Goal: Transaction & Acquisition: Purchase product/service

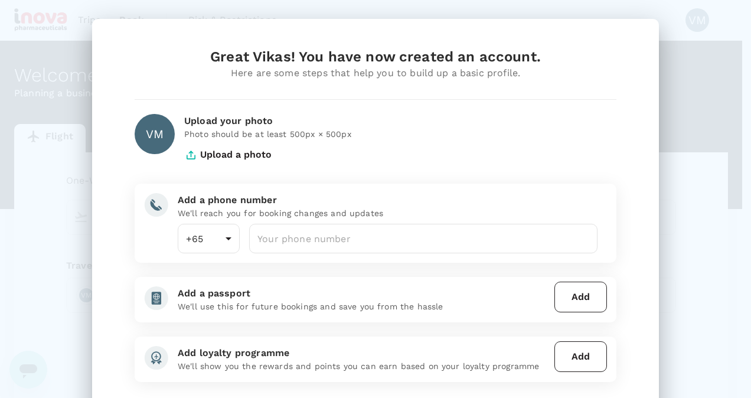
click at [229, 153] on button "Upload a photo" at bounding box center [227, 155] width 87 height 30
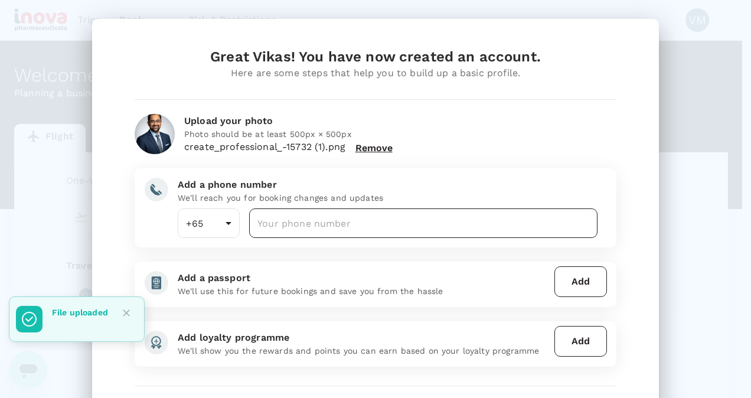
click at [288, 219] on input "number" at bounding box center [423, 223] width 348 height 30
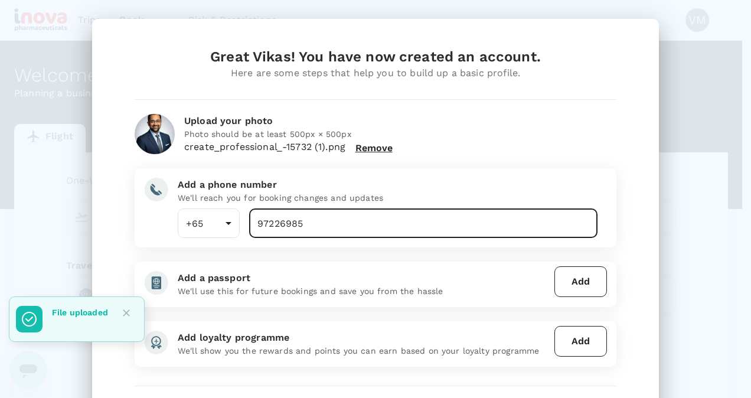
type input "97226985"
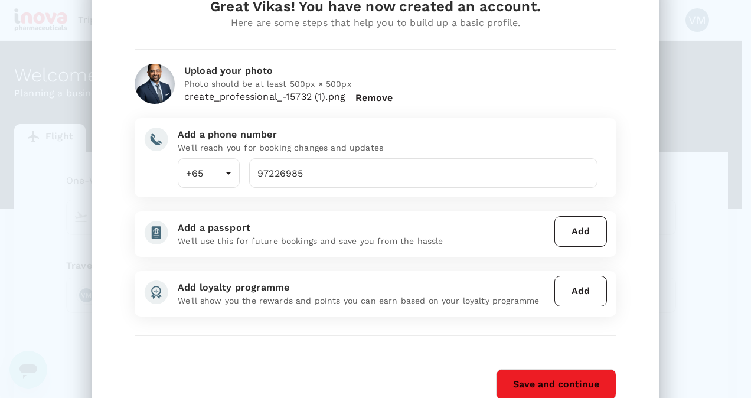
scroll to position [99, 0]
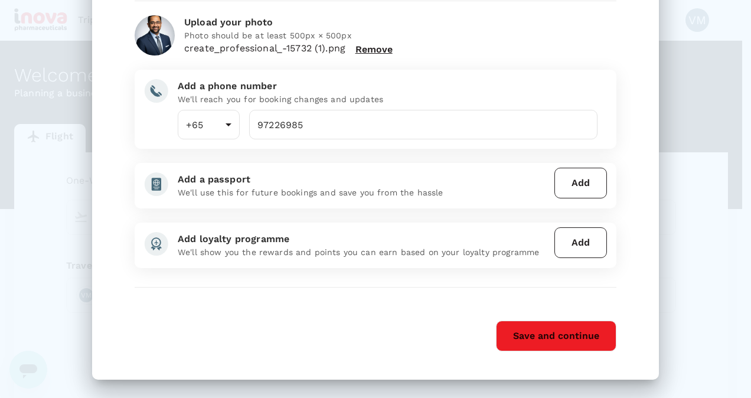
click at [572, 183] on button "Add" at bounding box center [580, 183] width 53 height 31
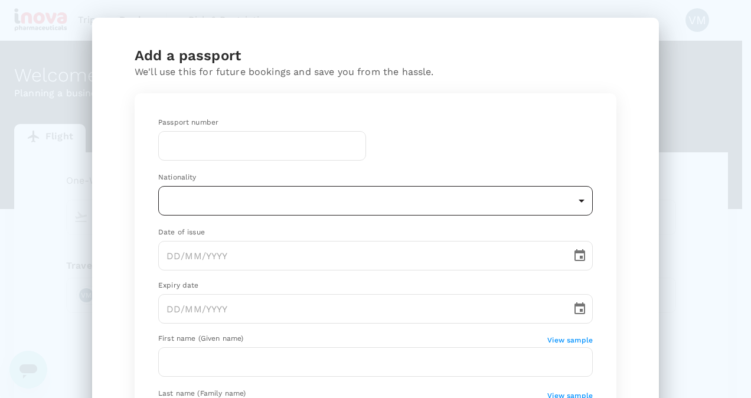
scroll to position [0, 0]
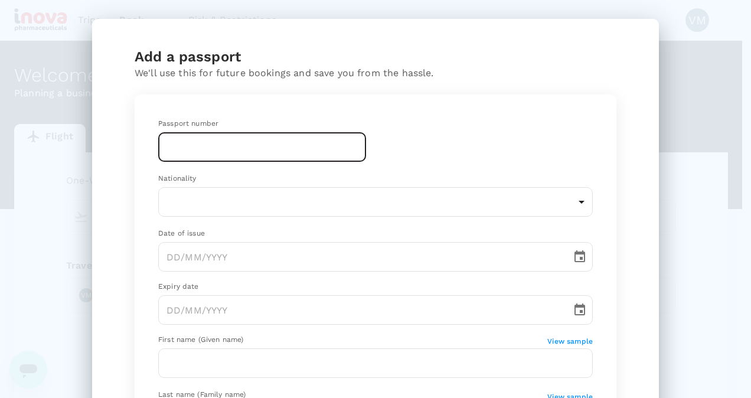
click at [237, 145] on input "text" at bounding box center [262, 147] width 208 height 30
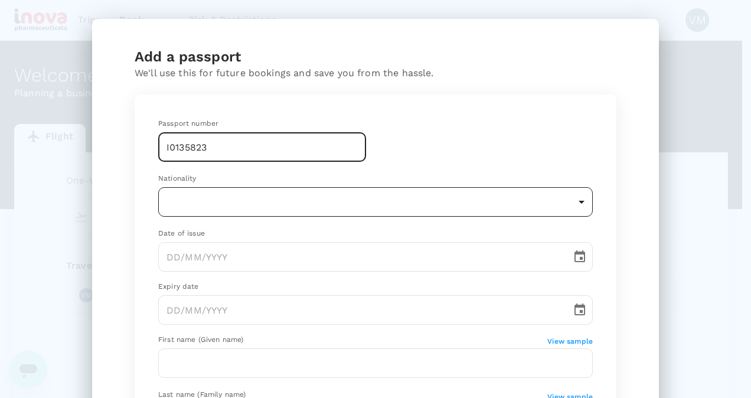
type input "I0135823"
click at [233, 201] on body "Trips Book Risk & Restrictions VM Welcome , Vikas . Planning a business trip? G…" at bounding box center [375, 242] width 751 height 484
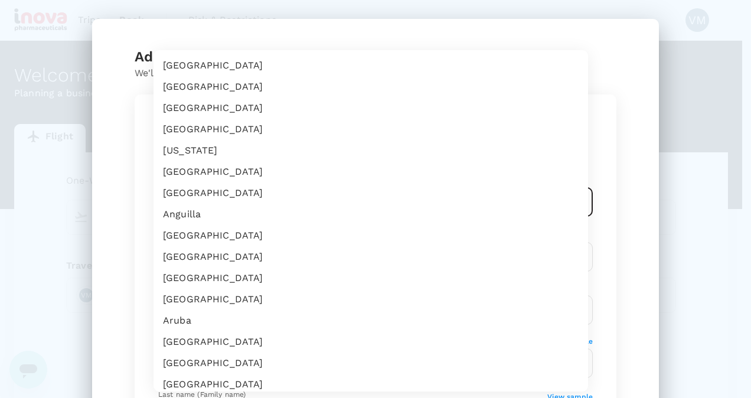
scroll to position [1970, 0]
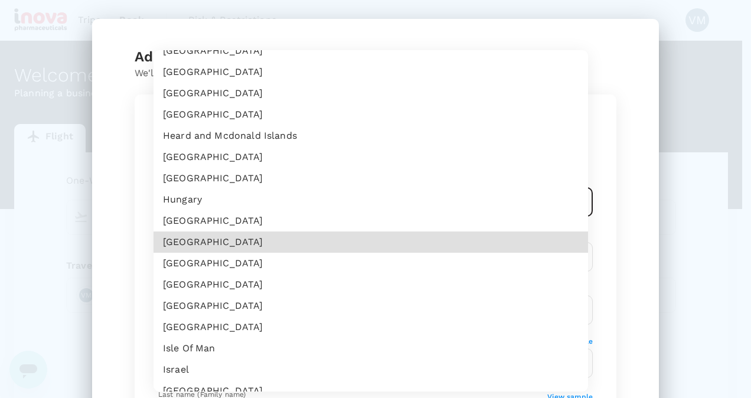
type input "IN"
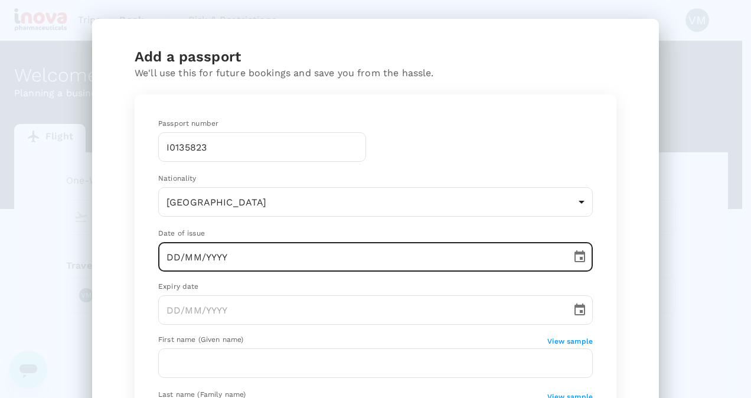
click at [215, 257] on input "DD/MM/YYYY" at bounding box center [360, 257] width 405 height 30
click at [171, 257] on input "[DATE]" at bounding box center [360, 257] width 405 height 30
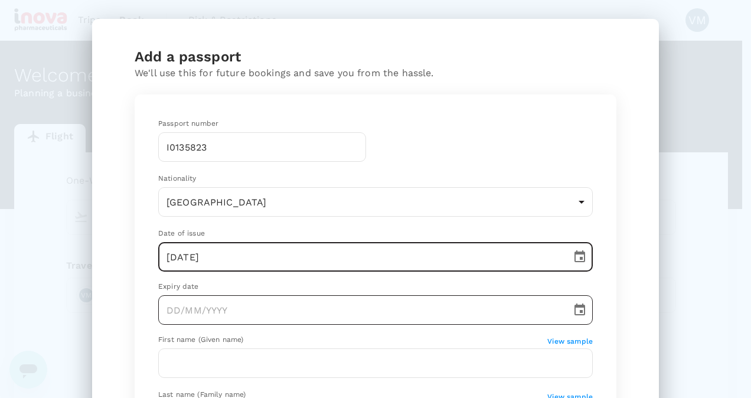
type input "[DATE]"
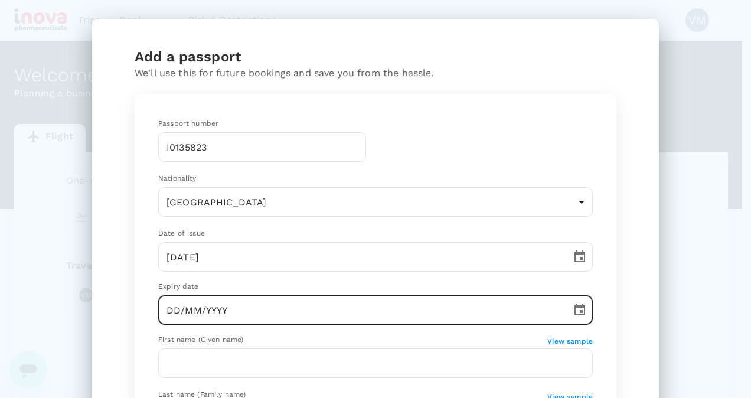
click at [201, 315] on input "DD/MM/YYYY" at bounding box center [360, 310] width 405 height 30
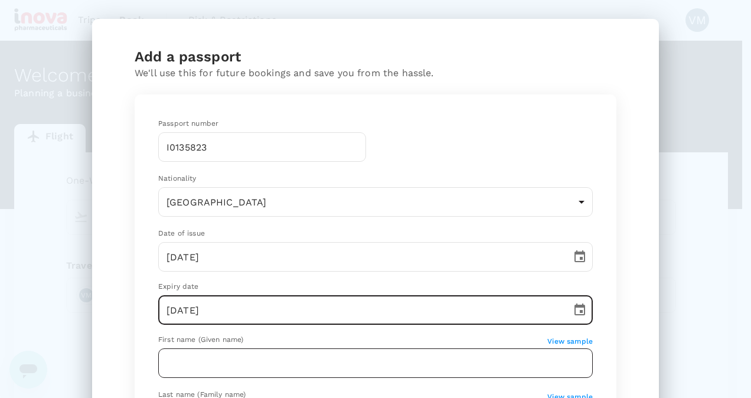
type input "[DATE]"
click at [254, 364] on input "text" at bounding box center [375, 363] width 435 height 30
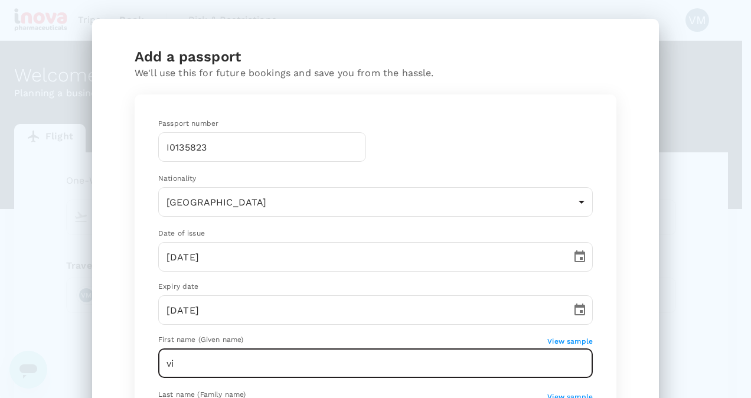
type input "v"
type input "VIKAS"
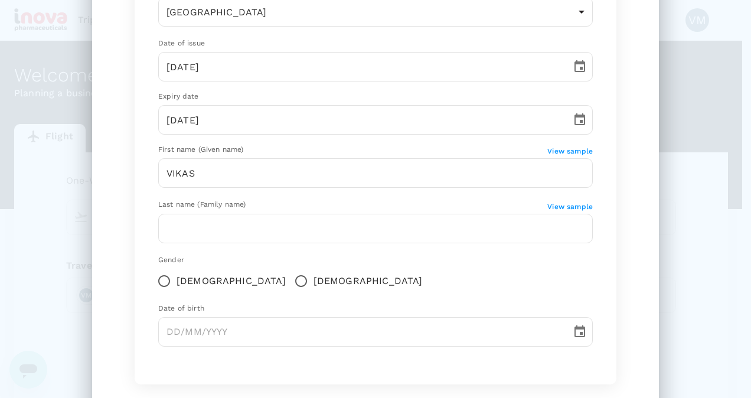
scroll to position [218, 0]
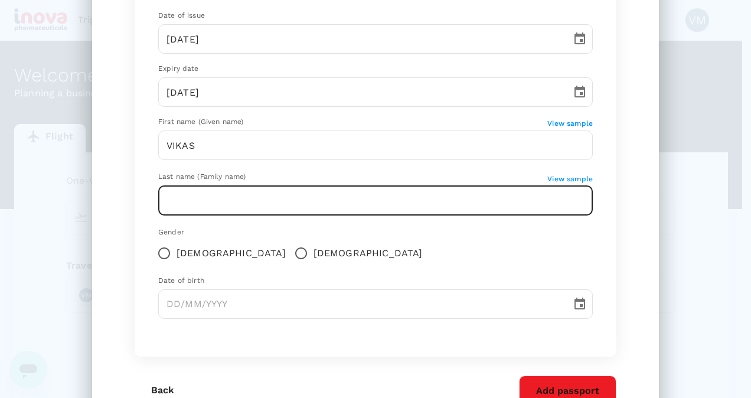
click at [213, 208] on input "text" at bounding box center [375, 201] width 435 height 30
type input "MOHAN"
click at [289, 253] on input "[DEMOGRAPHIC_DATA]" at bounding box center [301, 253] width 25 height 25
radio input "true"
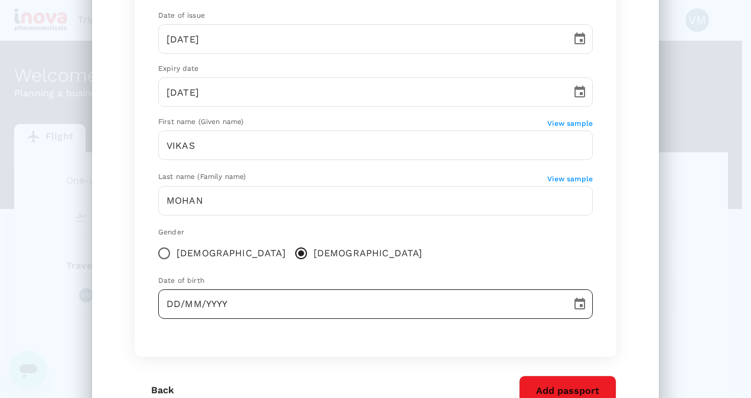
click at [223, 313] on input "DD/MM/YYYY" at bounding box center [360, 304] width 405 height 30
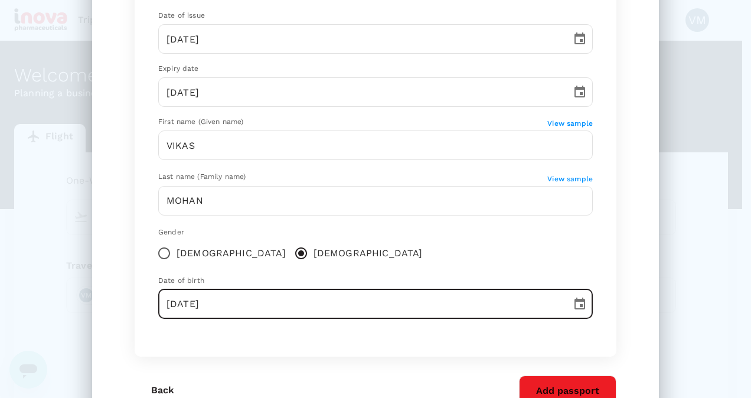
type input "[DATE]"
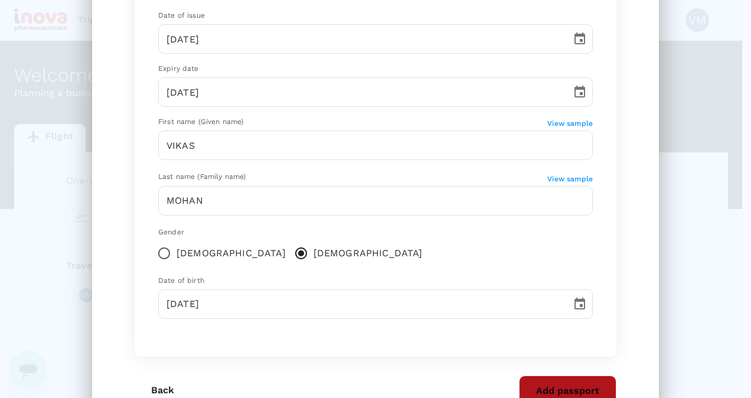
click at [590, 383] on button "Add passport" at bounding box center [567, 390] width 97 height 31
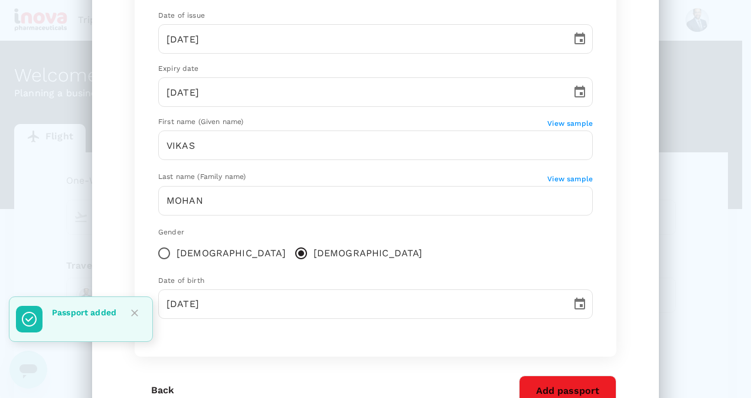
scroll to position [99, 0]
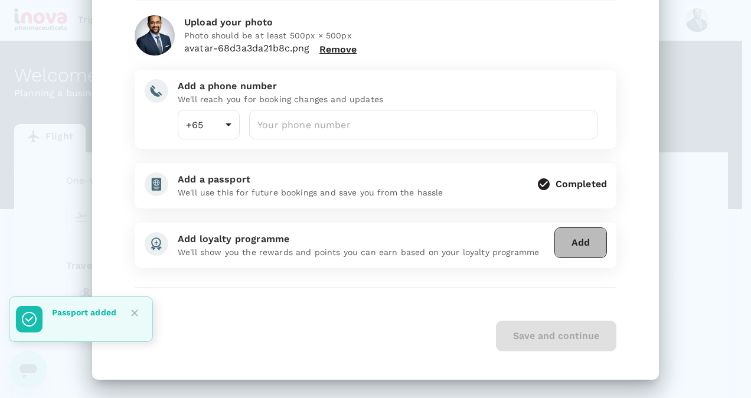
click at [570, 251] on button "Add" at bounding box center [580, 242] width 53 height 31
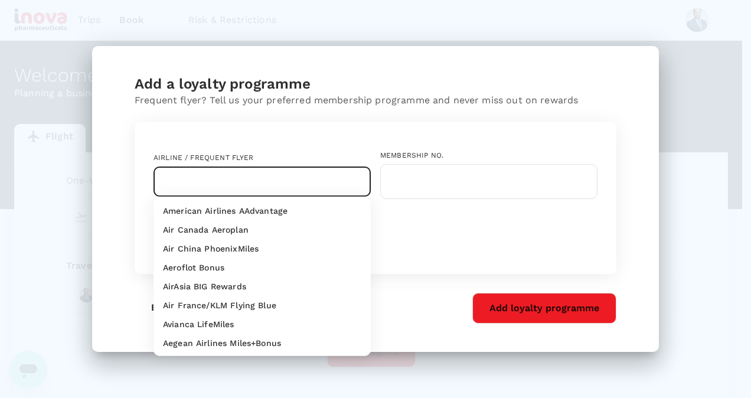
click at [273, 181] on input "text" at bounding box center [253, 182] width 189 height 22
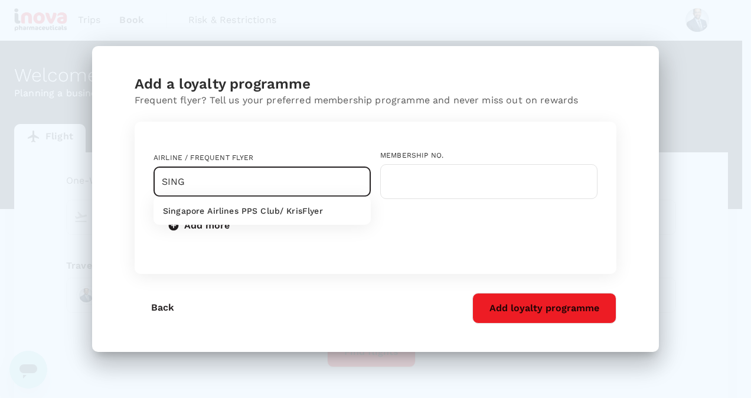
click at [280, 209] on p "Singapore Airlines PPS Club/ KrisFlyer" at bounding box center [243, 211] width 160 height 12
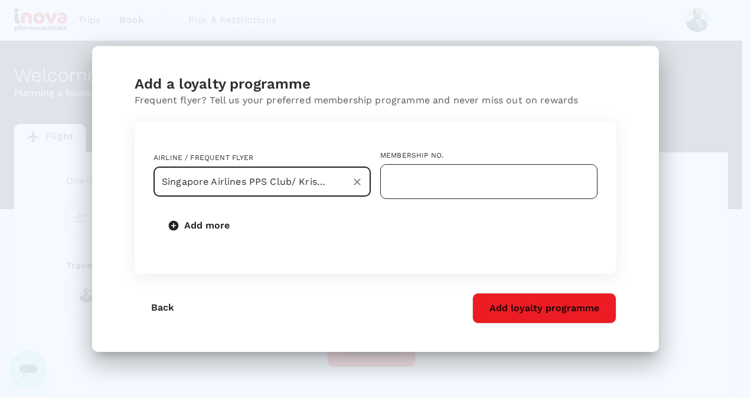
type input "Singapore Airlines PPS Club/ KrisFlyer"
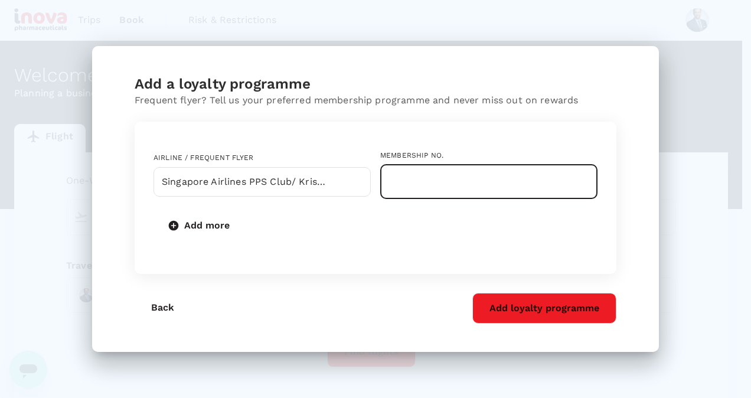
click at [403, 183] on input "text" at bounding box center [488, 181] width 217 height 35
type input "k"
type input "KF 8827244325"
click at [544, 313] on button "Add loyalty programme" at bounding box center [544, 308] width 144 height 31
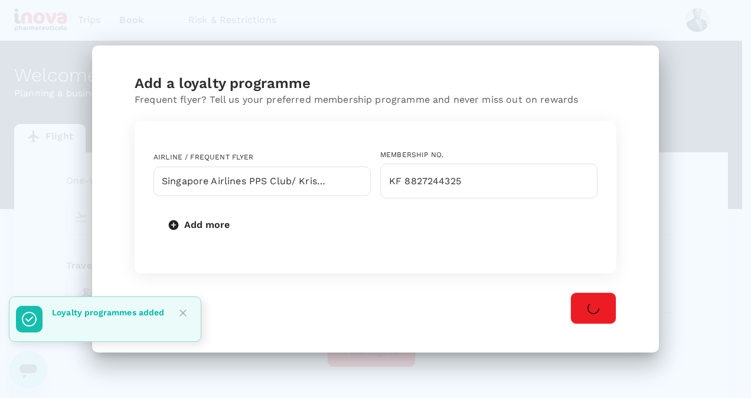
click at [198, 224] on button "Add more" at bounding box center [199, 225] width 93 height 31
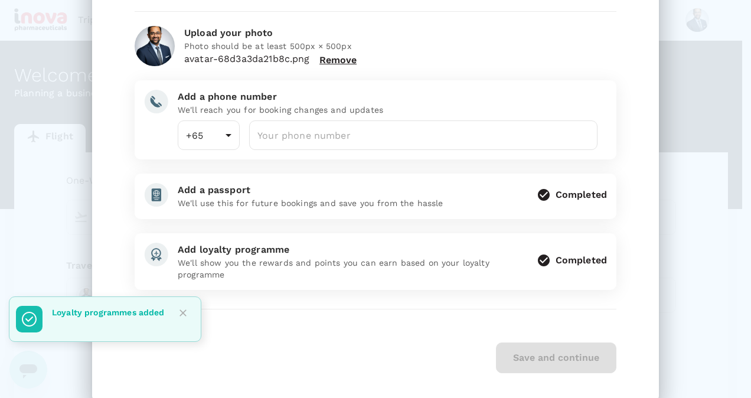
scroll to position [91, 0]
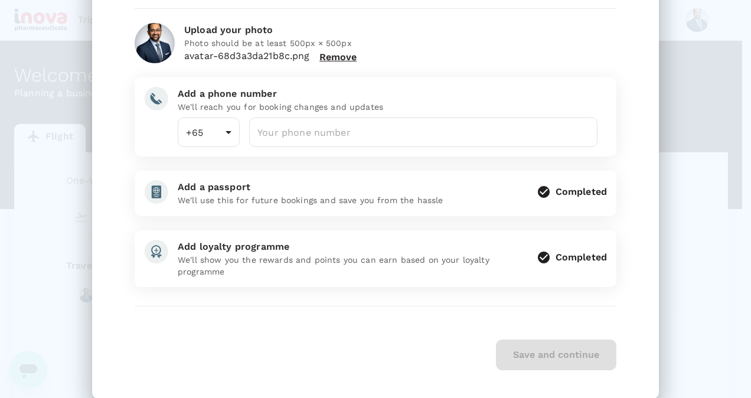
click at [403, 257] on p "We'll show you the rewards and points you can earn based on your loyalty progra…" at bounding box center [352, 266] width 349 height 24
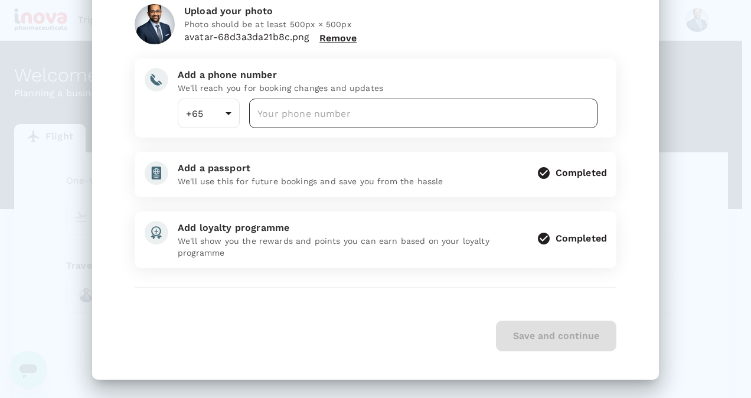
click at [334, 117] on input "number" at bounding box center [423, 114] width 348 height 30
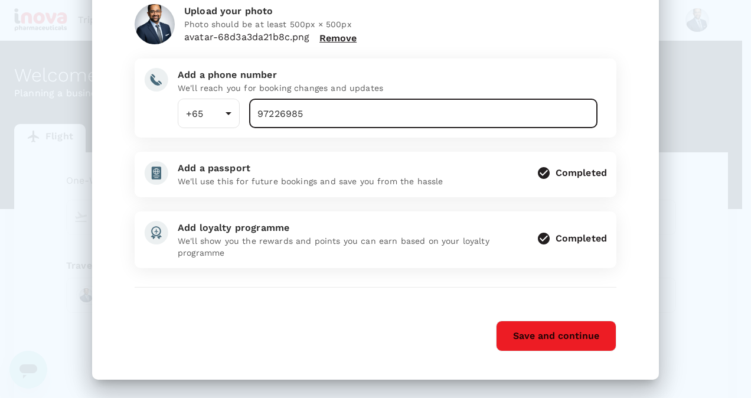
type input "97226985"
click at [561, 341] on button "Save and continue" at bounding box center [556, 336] width 120 height 31
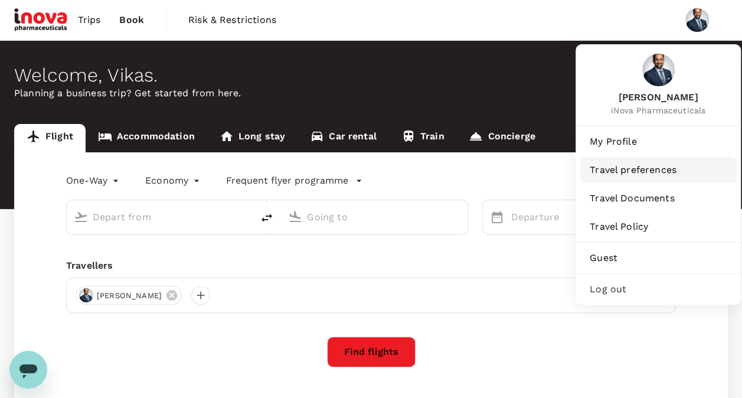
click at [644, 165] on span "Travel preferences" at bounding box center [658, 170] width 137 height 14
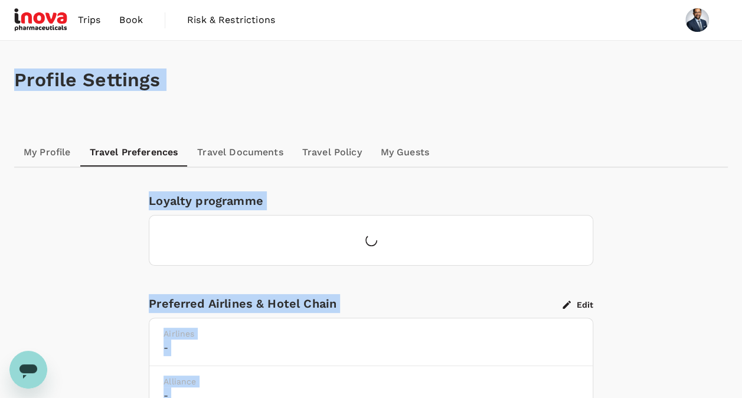
click at [634, 272] on div "Loyalty programme Preferred Airlines & Hotel Chain Edit Airlines - Alliance - H…" at bounding box center [371, 340] width 667 height 299
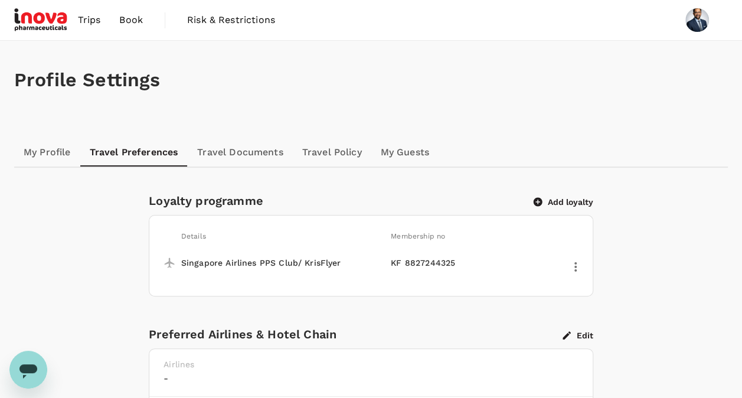
click at [558, 198] on button "Add loyalty" at bounding box center [564, 202] width 60 height 11
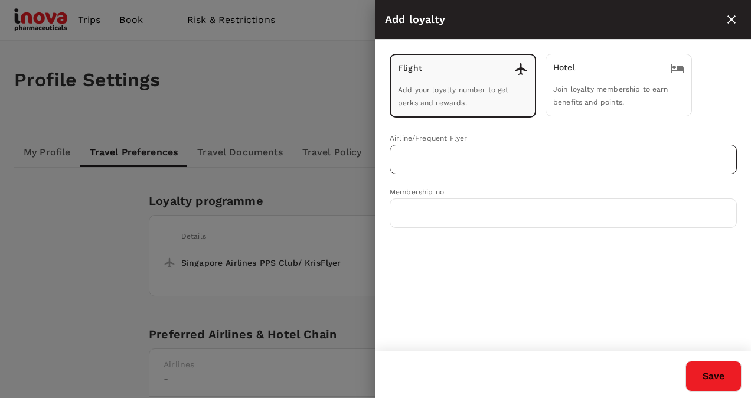
click at [459, 153] on input "text" at bounding box center [554, 159] width 319 height 22
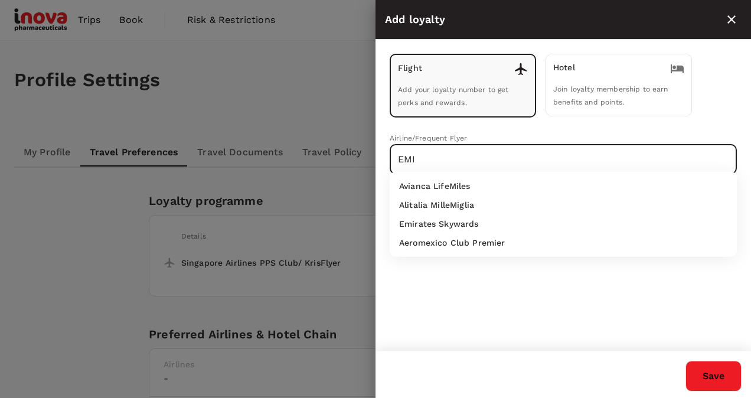
click at [446, 223] on p "Emirates Skywards" at bounding box center [439, 224] width 80 height 12
type input "Emirates Skywards"
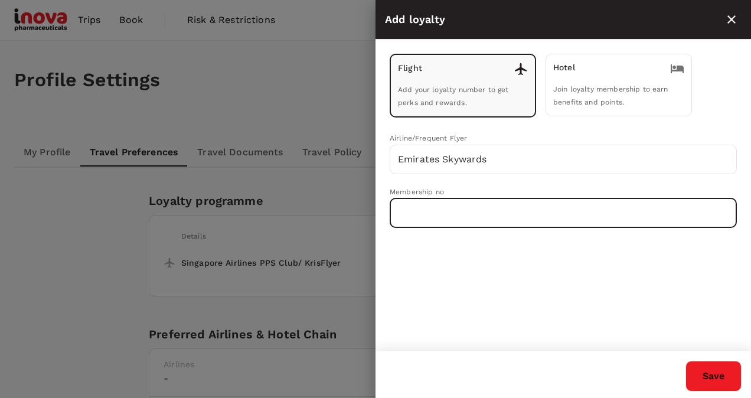
click at [446, 223] on input "text" at bounding box center [563, 213] width 347 height 30
type input "571985282"
click at [718, 367] on button "Save" at bounding box center [713, 376] width 56 height 31
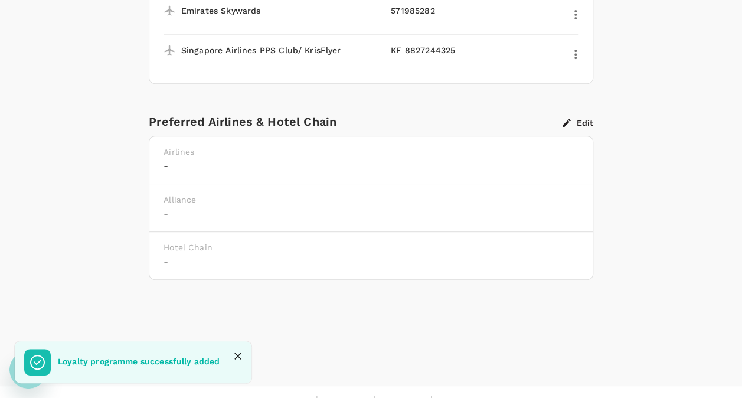
scroll to position [264, 0]
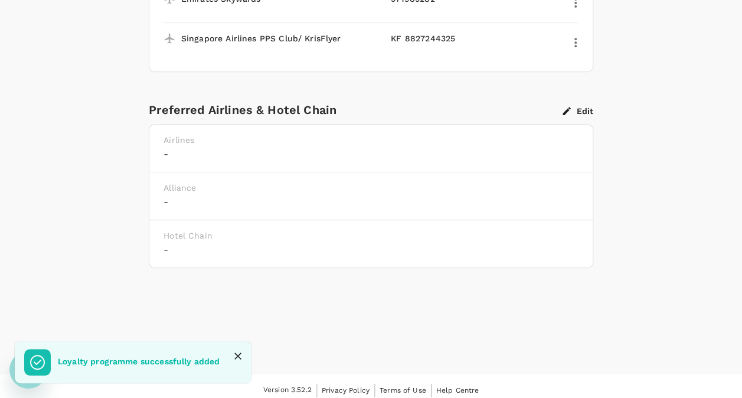
click at [587, 109] on button "Edit" at bounding box center [578, 111] width 31 height 11
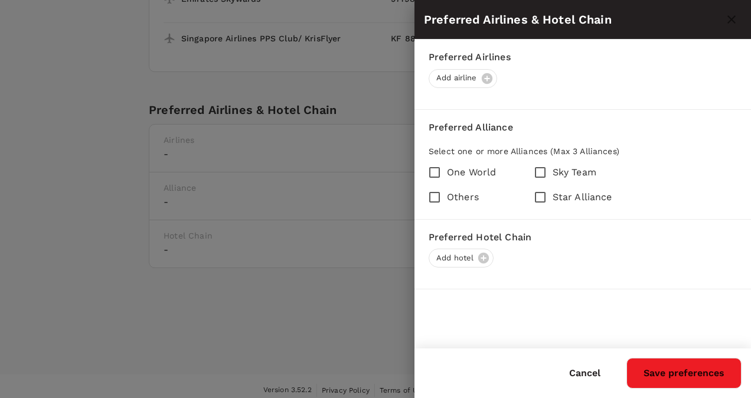
click at [342, 299] on div at bounding box center [375, 199] width 751 height 398
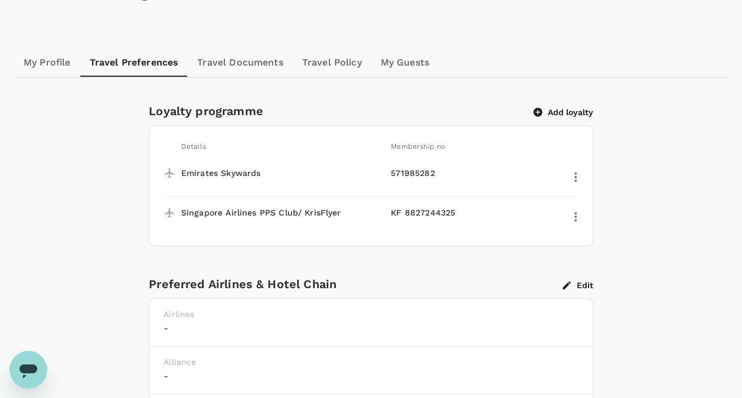
scroll to position [85, 0]
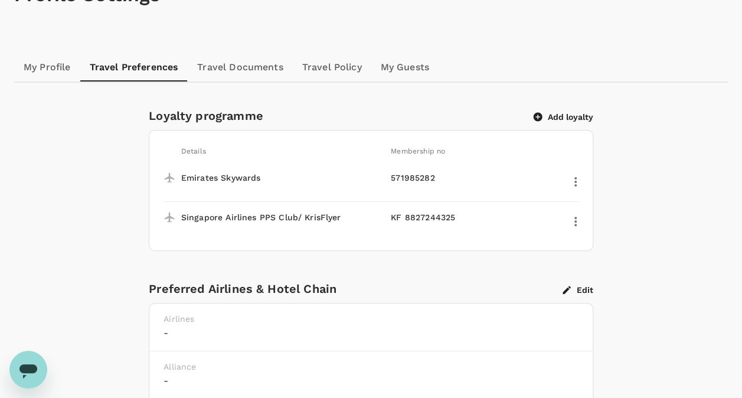
click at [564, 116] on button "Add loyalty" at bounding box center [564, 117] width 60 height 11
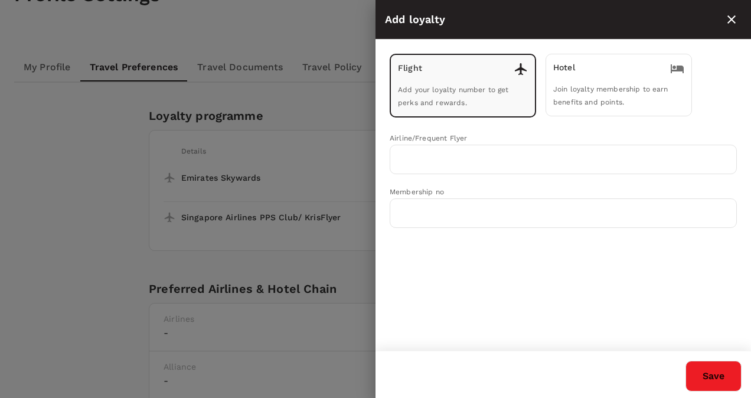
click at [606, 74] on div "Hotel" at bounding box center [618, 68] width 131 height 14
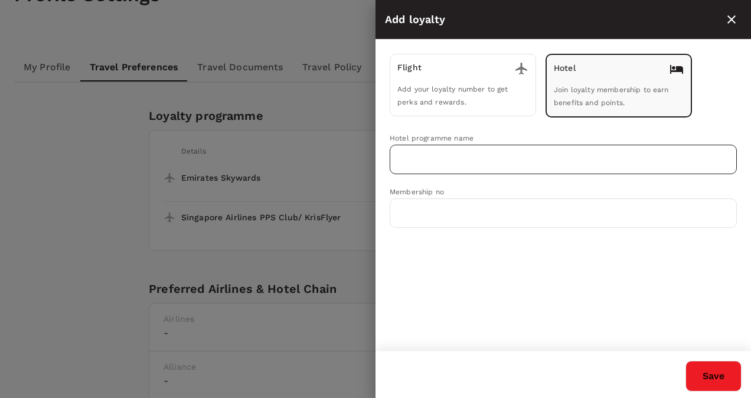
click at [470, 159] on input "text" at bounding box center [554, 159] width 319 height 22
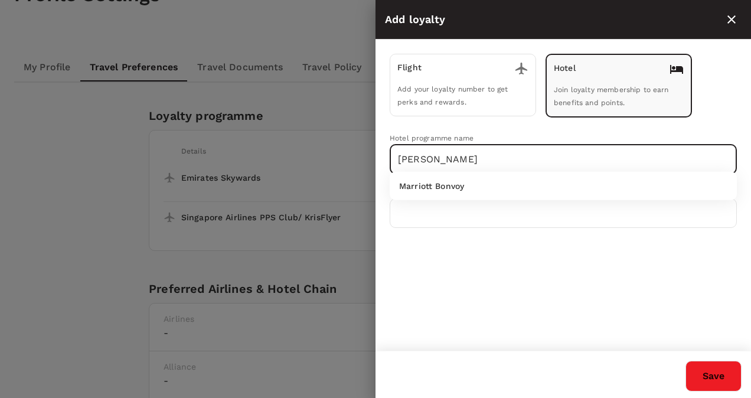
click at [450, 191] on p "Marriott Bonvoy" at bounding box center [431, 186] width 65 height 12
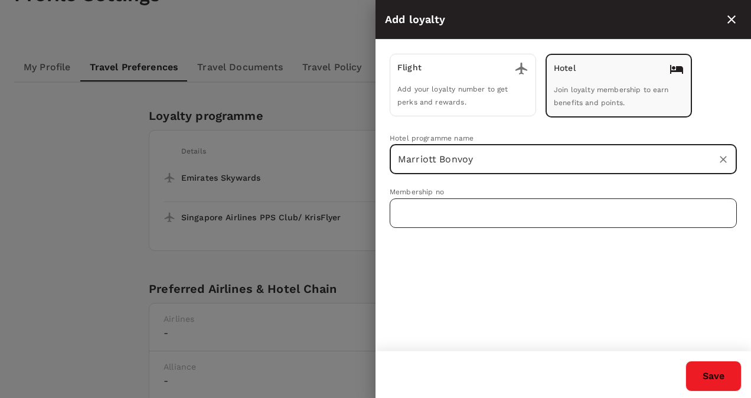
type input "Marriott Bonvoy"
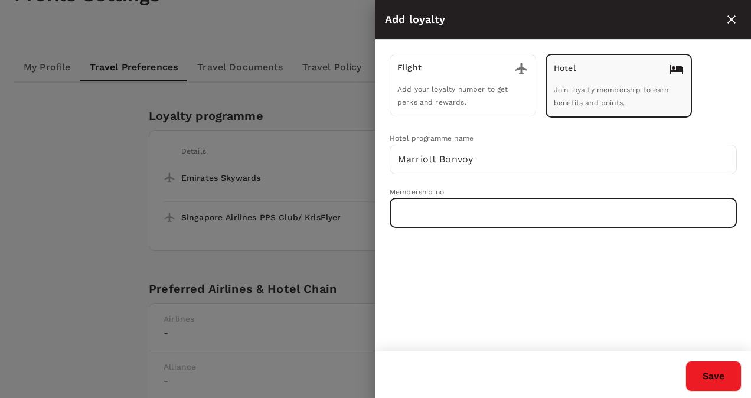
click at [446, 205] on input "text" at bounding box center [563, 213] width 347 height 30
type input "034214101"
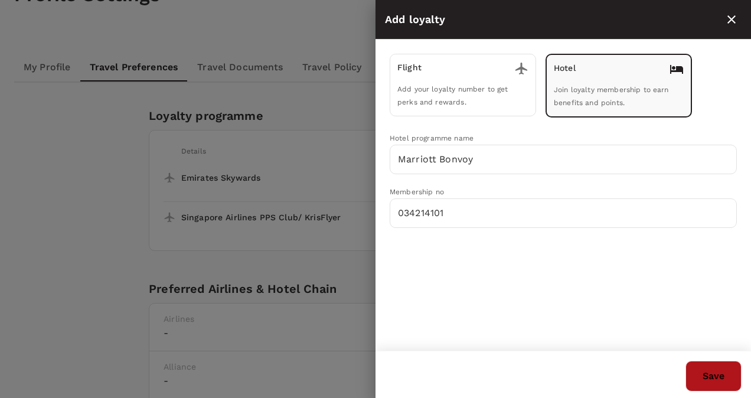
click at [710, 379] on button "Save" at bounding box center [713, 376] width 56 height 31
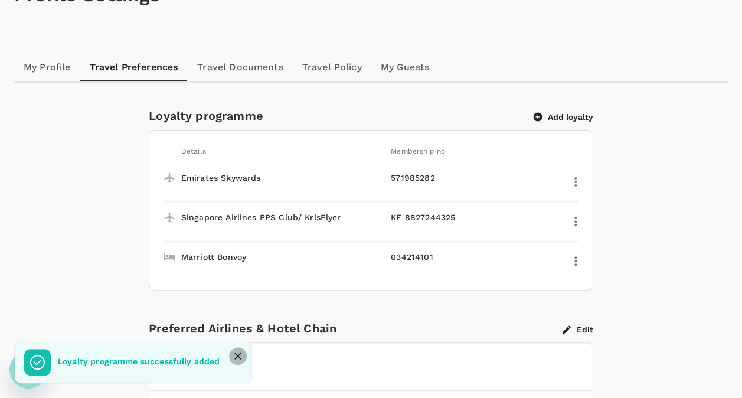
click at [243, 360] on icon "Close" at bounding box center [238, 356] width 12 height 12
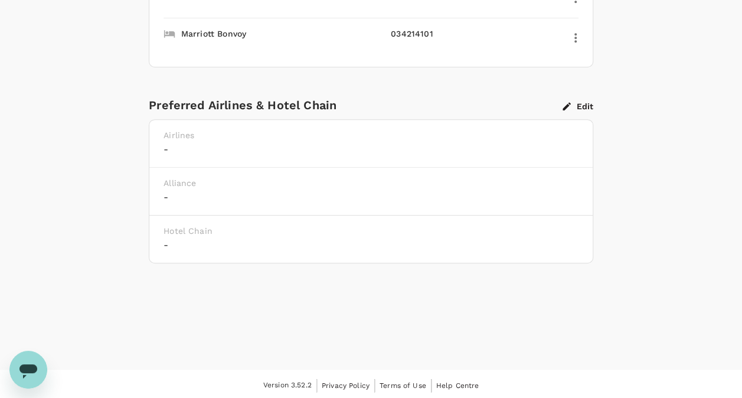
scroll to position [0, 0]
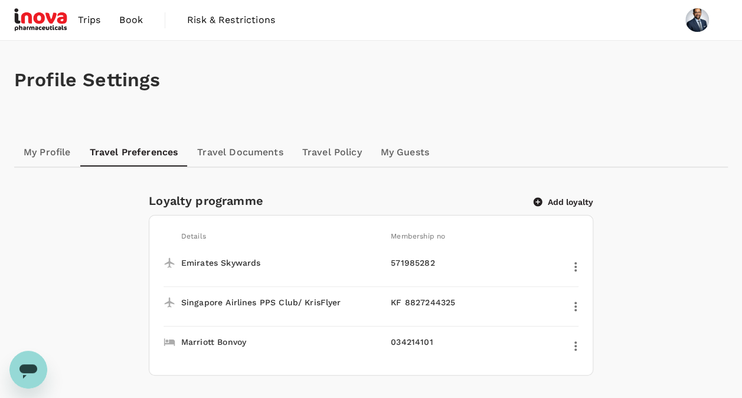
click at [131, 19] on span "Book" at bounding box center [131, 20] width 24 height 14
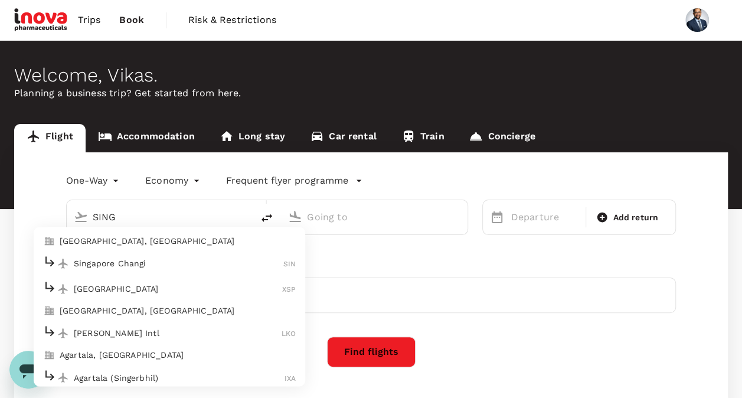
click at [143, 262] on p "Singapore Changi" at bounding box center [179, 263] width 210 height 12
type input "Singapore Changi (SIN)"
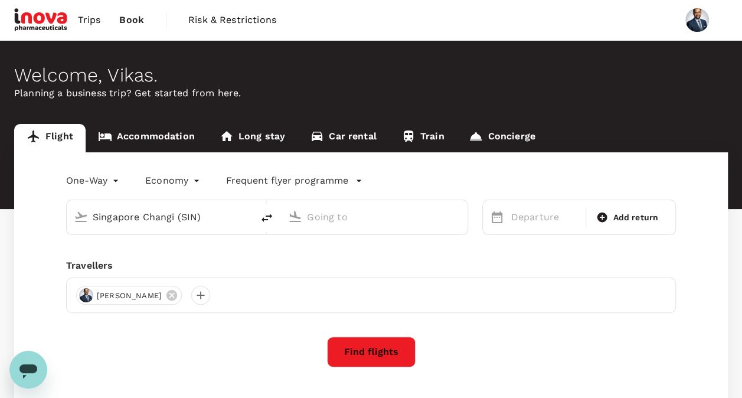
click at [375, 221] on input "text" at bounding box center [374, 217] width 135 height 18
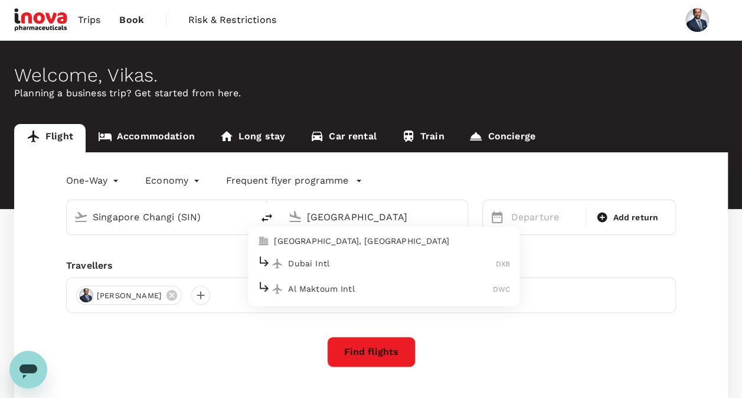
click at [359, 256] on div "Dubai Intl DXB" at bounding box center [383, 263] width 253 height 18
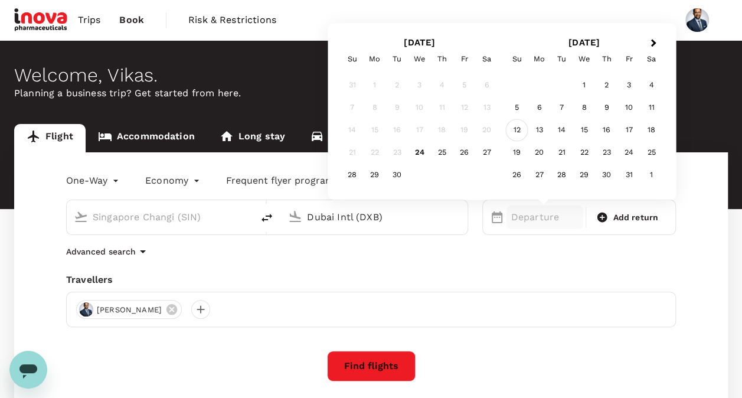
type input "Dubai Intl (DXB)"
click at [518, 132] on div "12" at bounding box center [517, 130] width 22 height 22
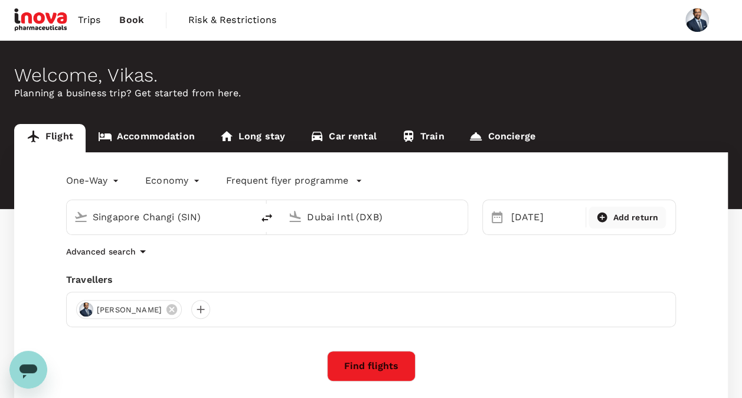
click at [633, 217] on span "Add return" at bounding box center [635, 217] width 45 height 12
type input "roundtrip"
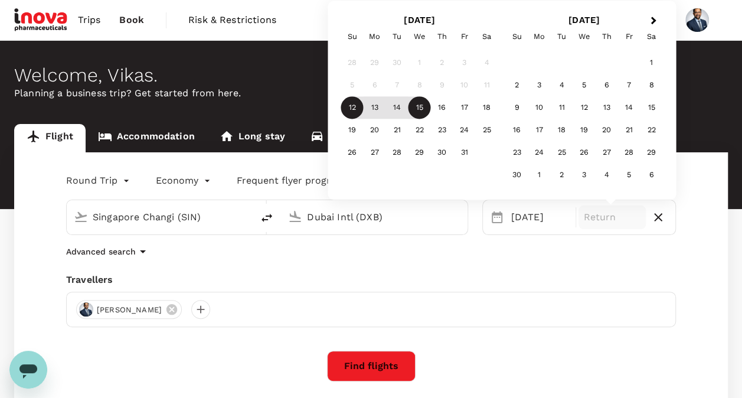
click at [423, 111] on div "15" at bounding box center [420, 108] width 22 height 22
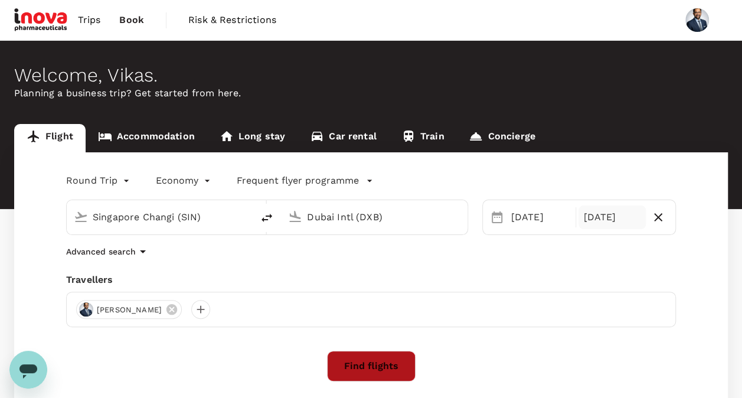
click at [394, 364] on button "Find flights" at bounding box center [371, 366] width 89 height 31
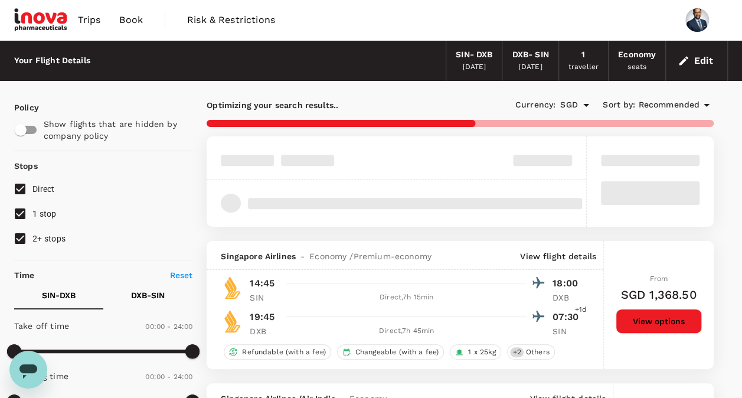
type input "1840"
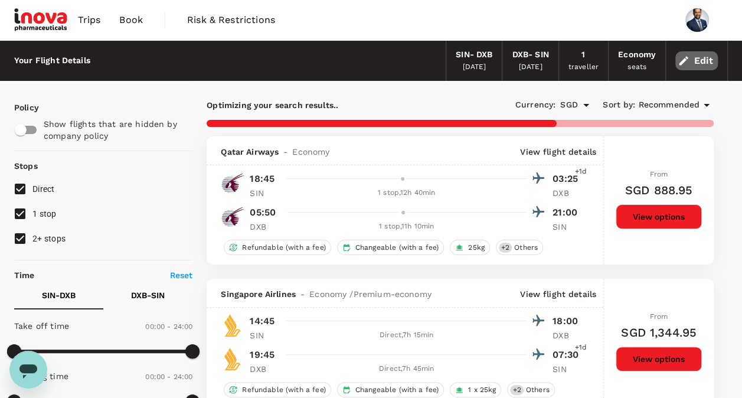
click at [694, 61] on button "Edit" at bounding box center [696, 60] width 43 height 19
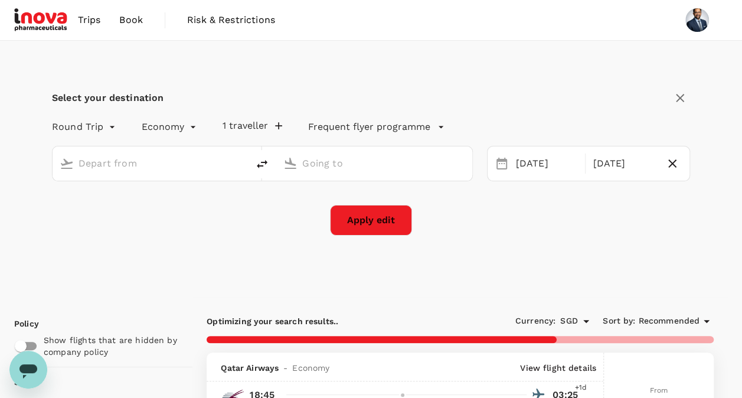
type input "Singapore Changi (SIN)"
type input "Dubai Intl (DXB)"
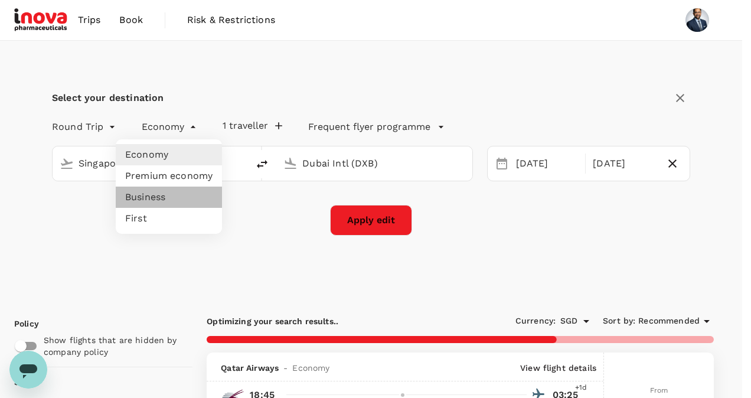
click at [148, 200] on li "Business" at bounding box center [169, 197] width 106 height 21
type input "business"
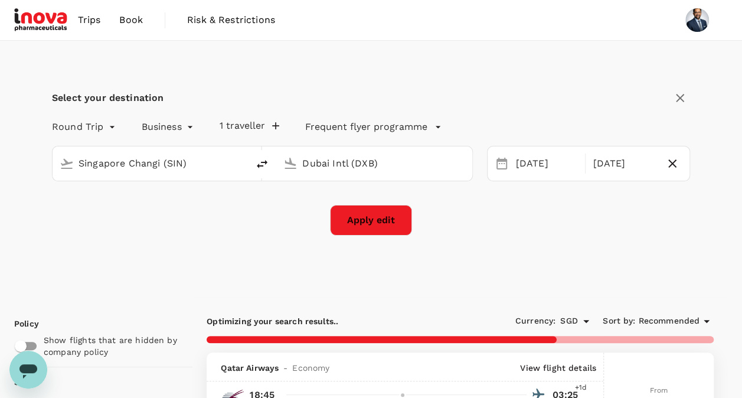
click at [377, 215] on button "Apply edit" at bounding box center [371, 220] width 82 height 31
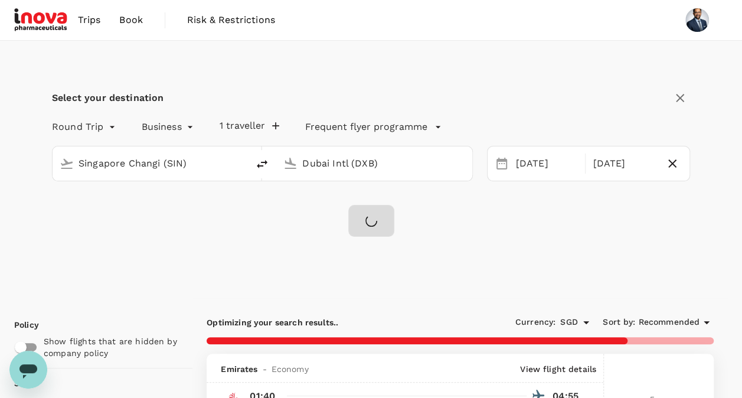
checkbox input "false"
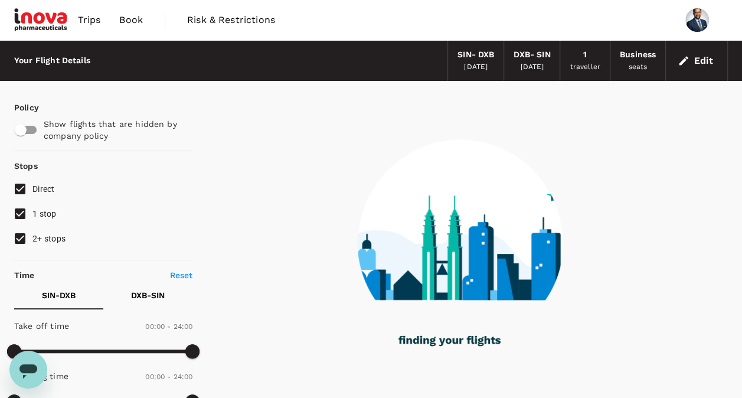
click at [23, 217] on input "1 stop" at bounding box center [20, 213] width 25 height 25
checkbox input "false"
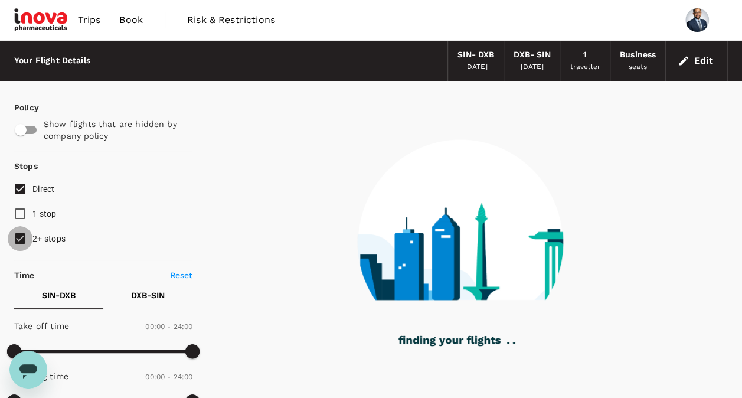
click at [21, 237] on input "2+ stops" at bounding box center [20, 238] width 25 height 25
checkbox input "false"
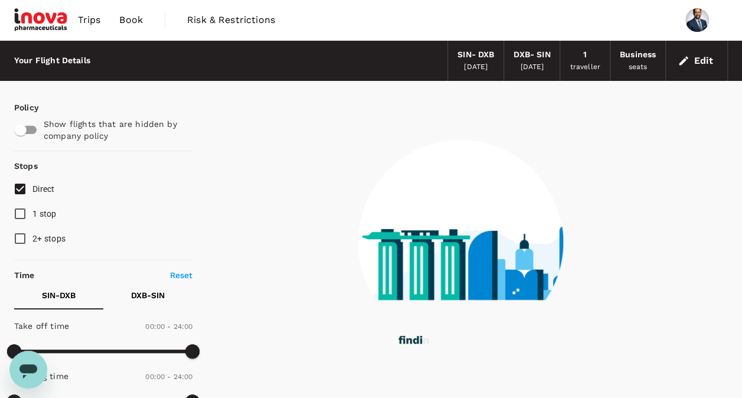
type input "1620"
checkbox input "true"
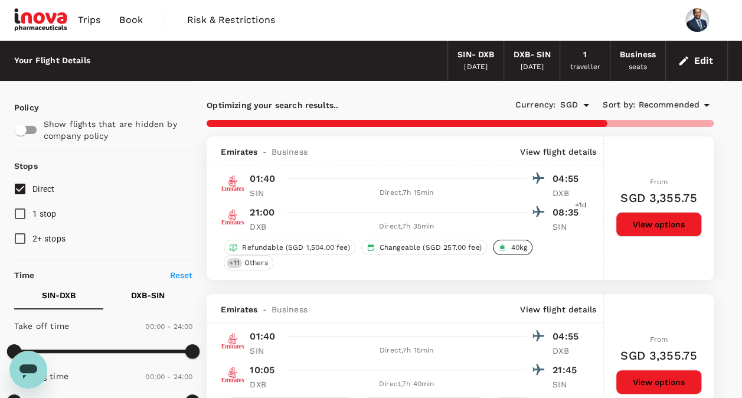
type input "2110"
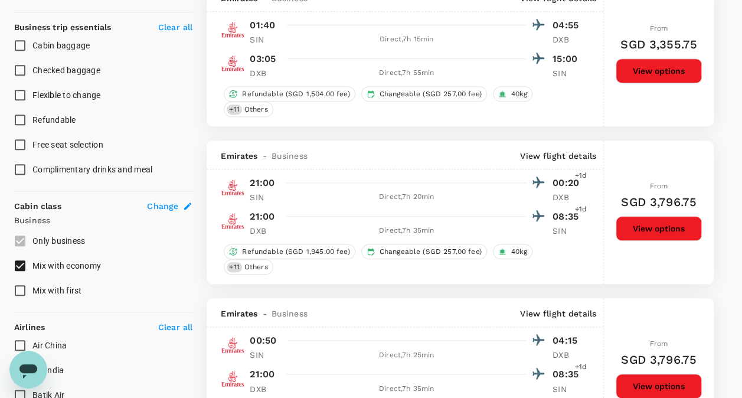
scroll to position [483, 0]
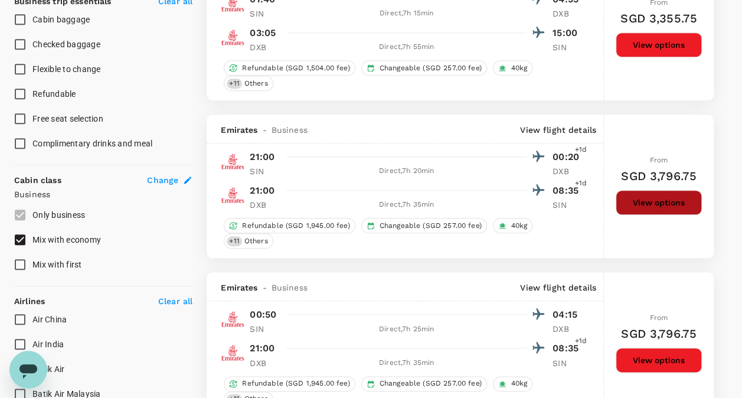
click at [648, 199] on button "View options" at bounding box center [659, 202] width 86 height 25
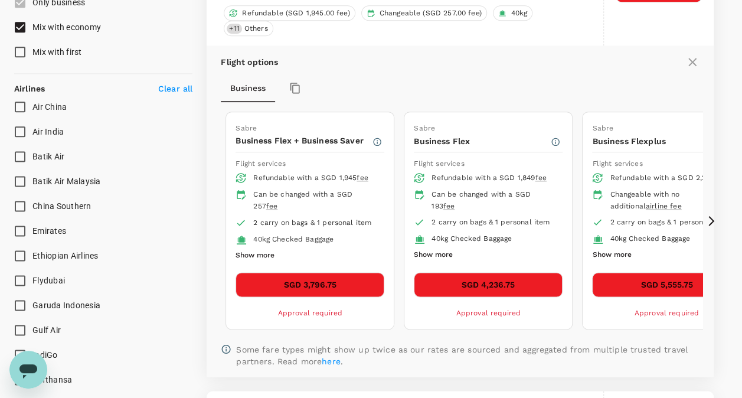
scroll to position [669, 0]
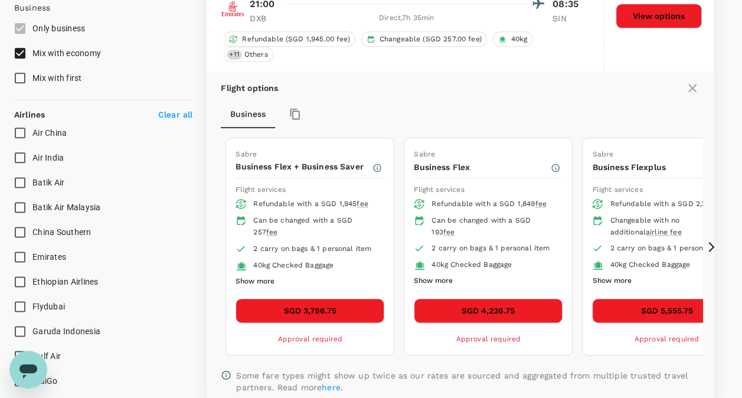
click at [328, 312] on button "SGD 3,796.75" at bounding box center [310, 310] width 149 height 25
